Goal: Find specific page/section: Find specific page/section

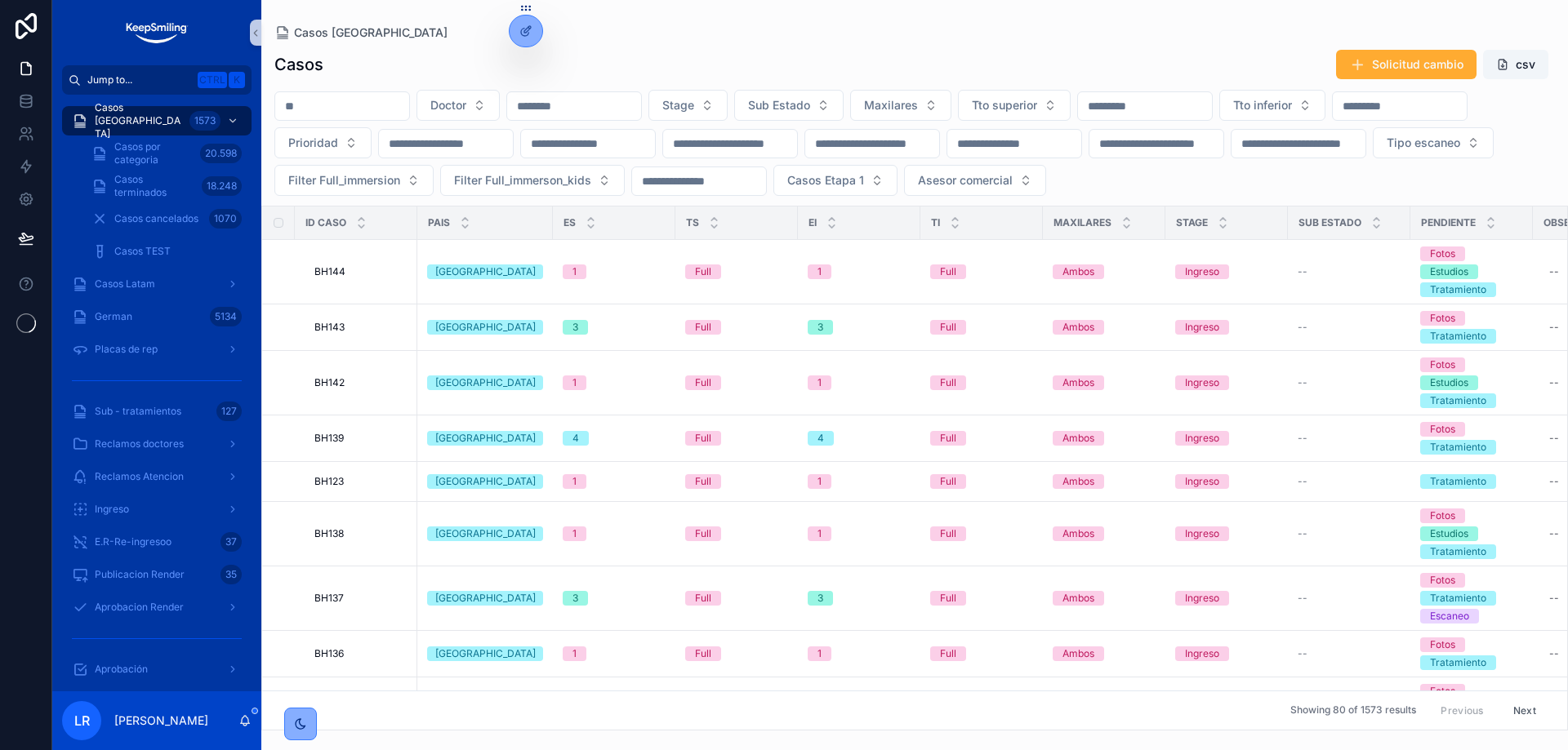
click at [112, 83] on span "Jump to..." at bounding box center [139, 80] width 104 height 13
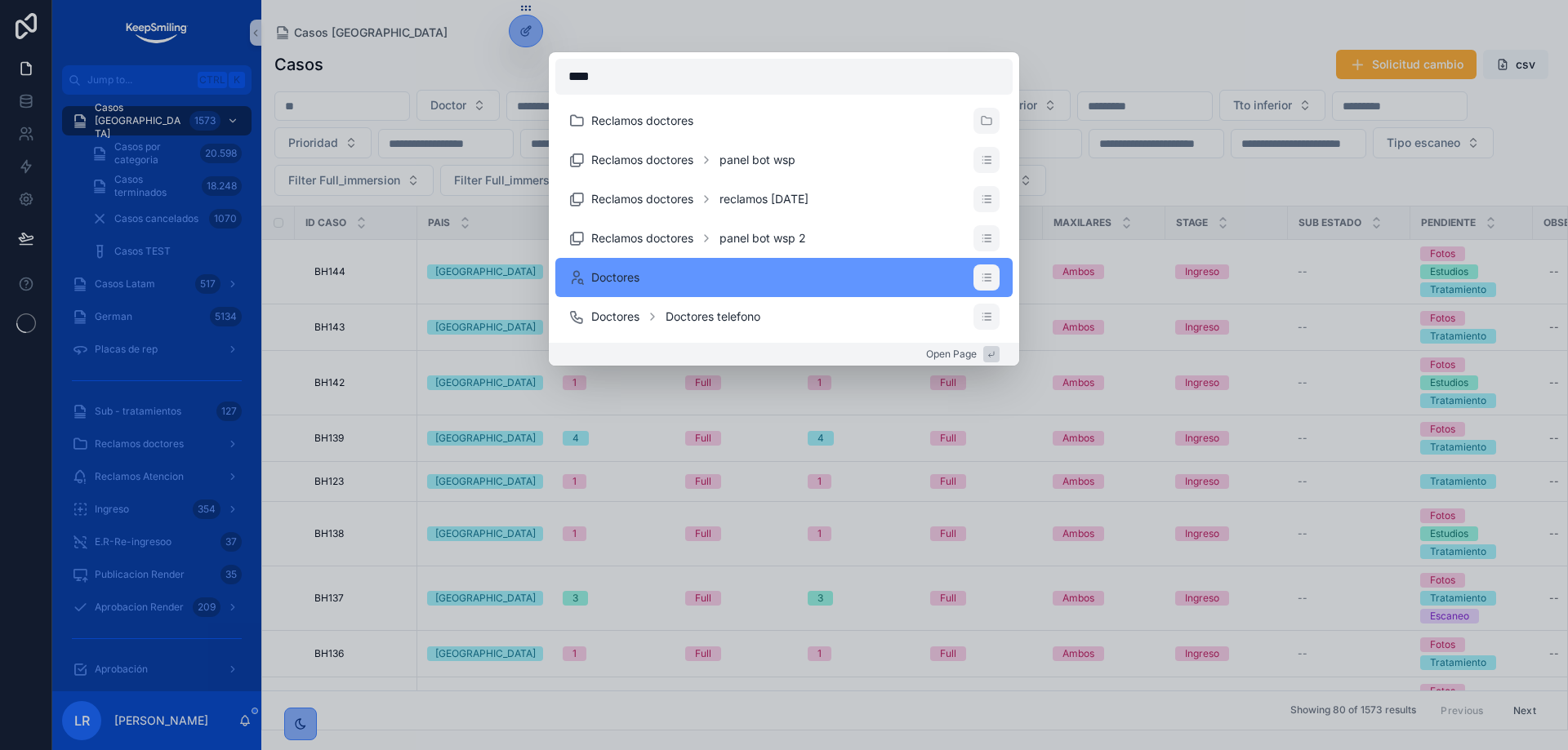
type input "****"
click at [648, 275] on li "Doctores" at bounding box center [784, 278] width 458 height 39
